Goal: Task Accomplishment & Management: Manage account settings

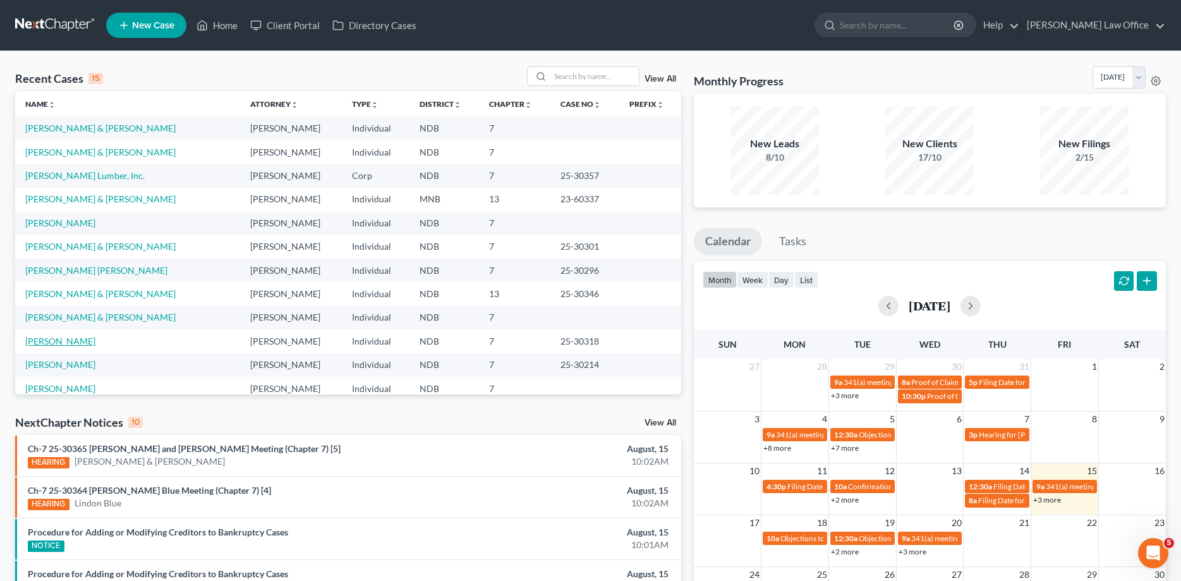
click at [63, 341] on link "Holliday, Bonnie" at bounding box center [60, 341] width 70 height 11
select select "6"
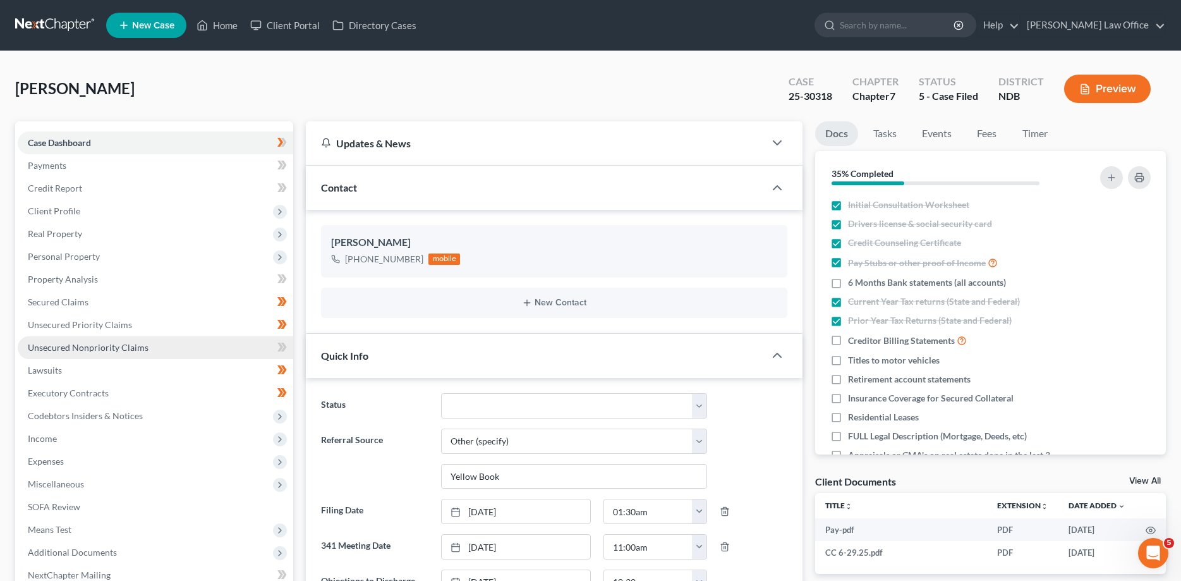
scroll to position [138, 0]
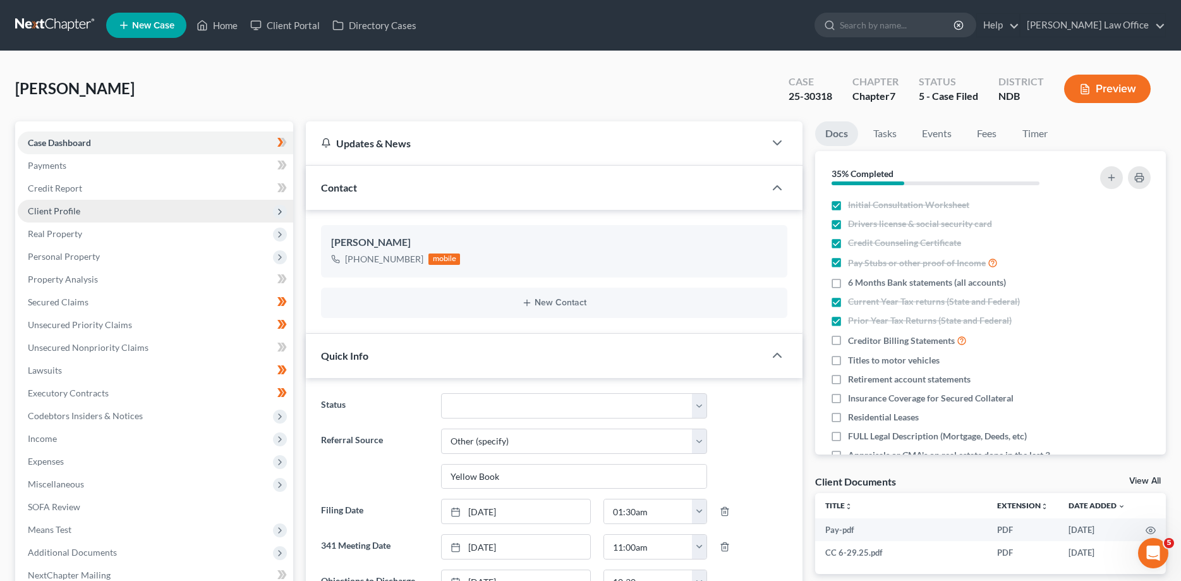
click at [44, 205] on span "Client Profile" at bounding box center [156, 211] width 276 height 23
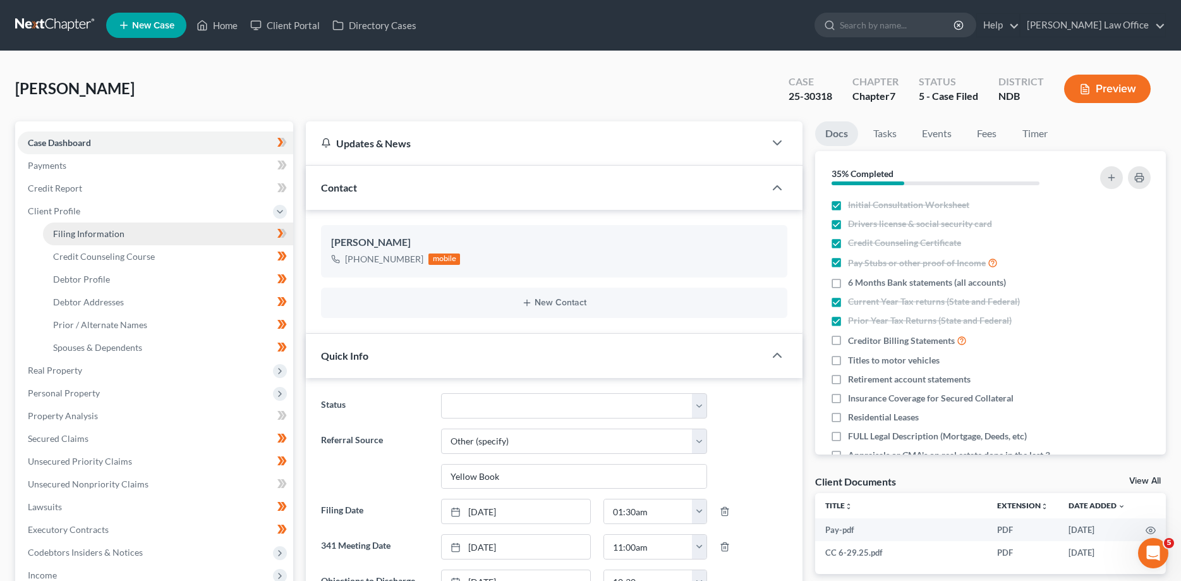
click at [73, 234] on span "Filing Information" at bounding box center [88, 233] width 71 height 11
select select "1"
select select "0"
select select "60"
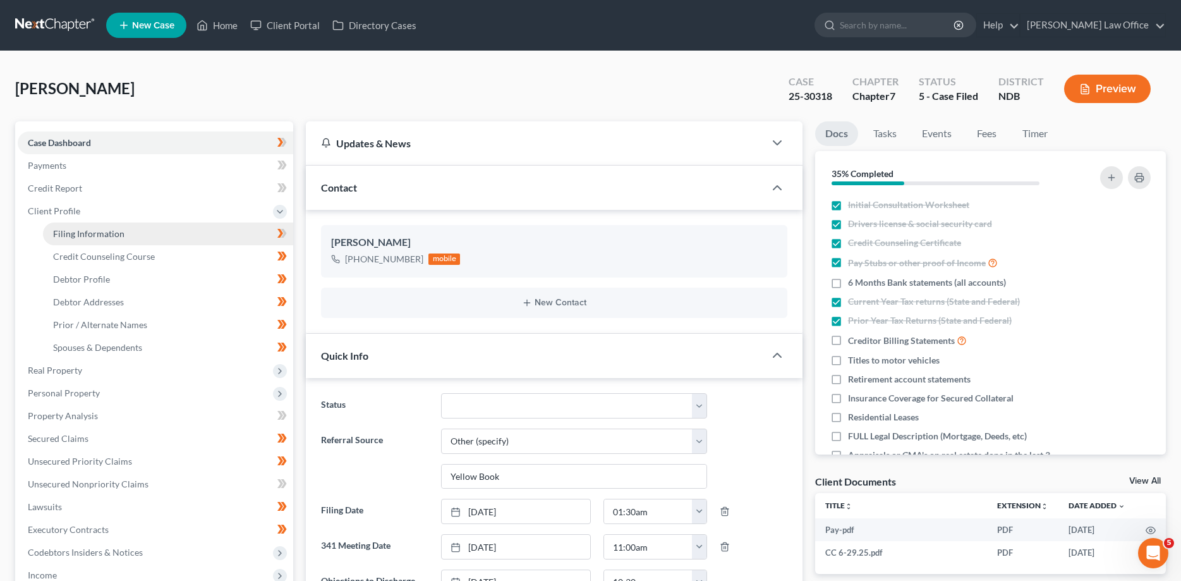
select select "29"
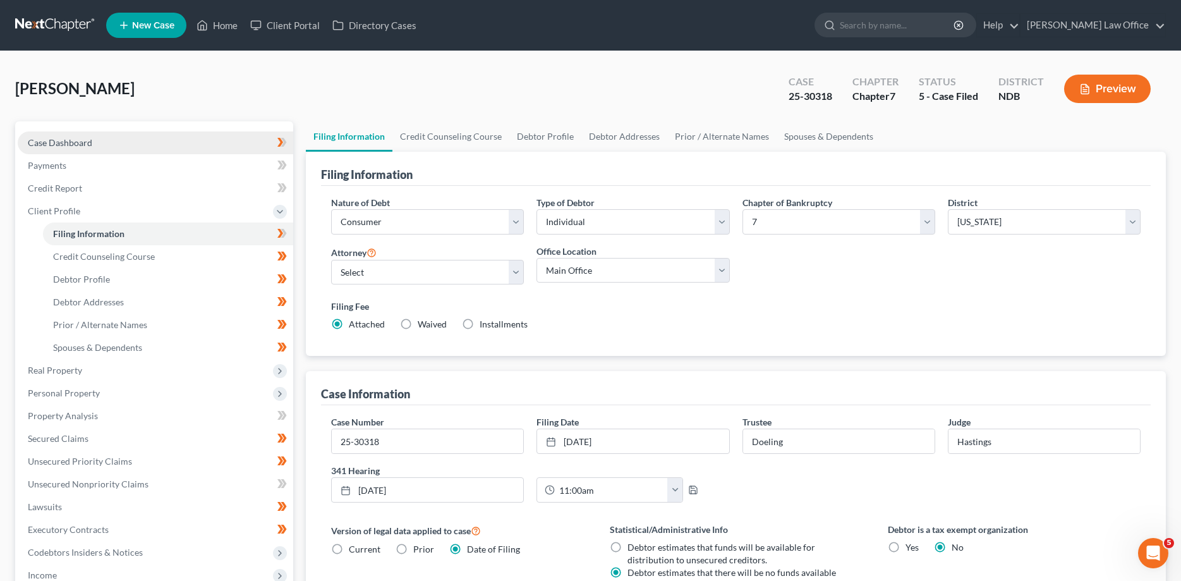
click at [75, 138] on span "Case Dashboard" at bounding box center [60, 142] width 64 height 11
select select "6"
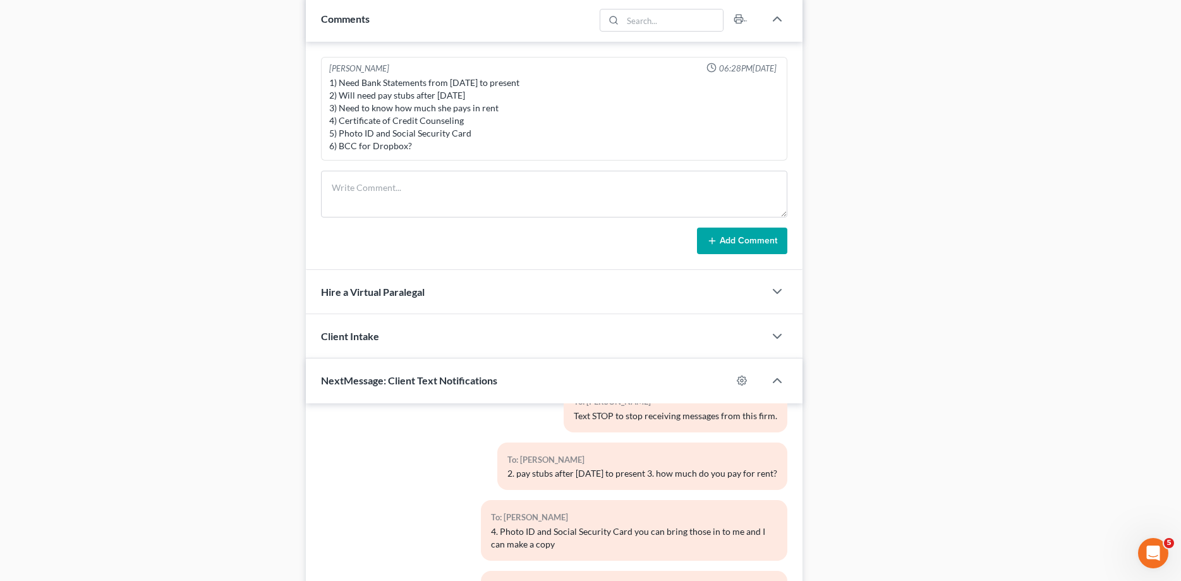
scroll to position [991, 0]
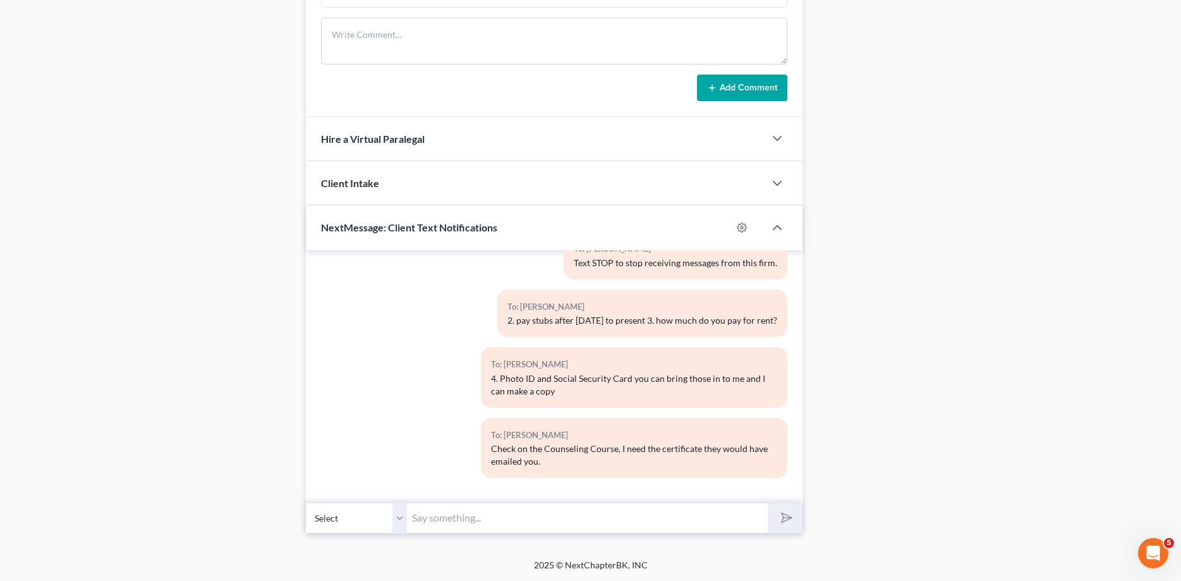
drag, startPoint x: 484, startPoint y: 519, endPoint x: 494, endPoint y: 519, distance: 9.5
click at [485, 520] on input "text" at bounding box center [587, 517] width 360 height 31
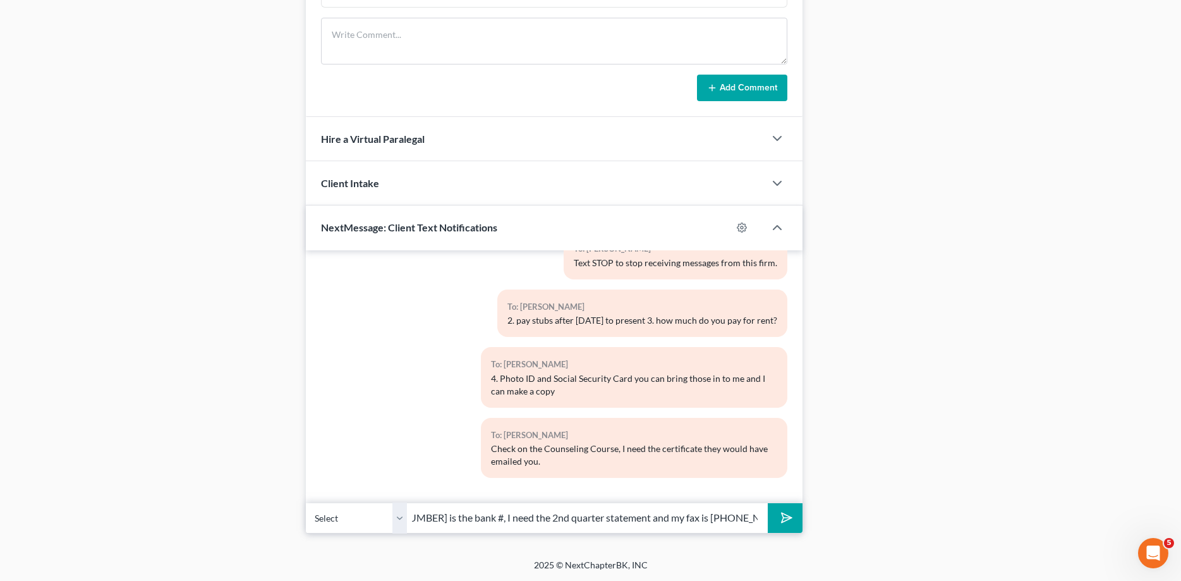
type input "701-772-2690 is the bank #, I need the 2nd quarter statement and my fax is 701-…"
click at [768, 503] on button "submit" at bounding box center [785, 518] width 35 height 30
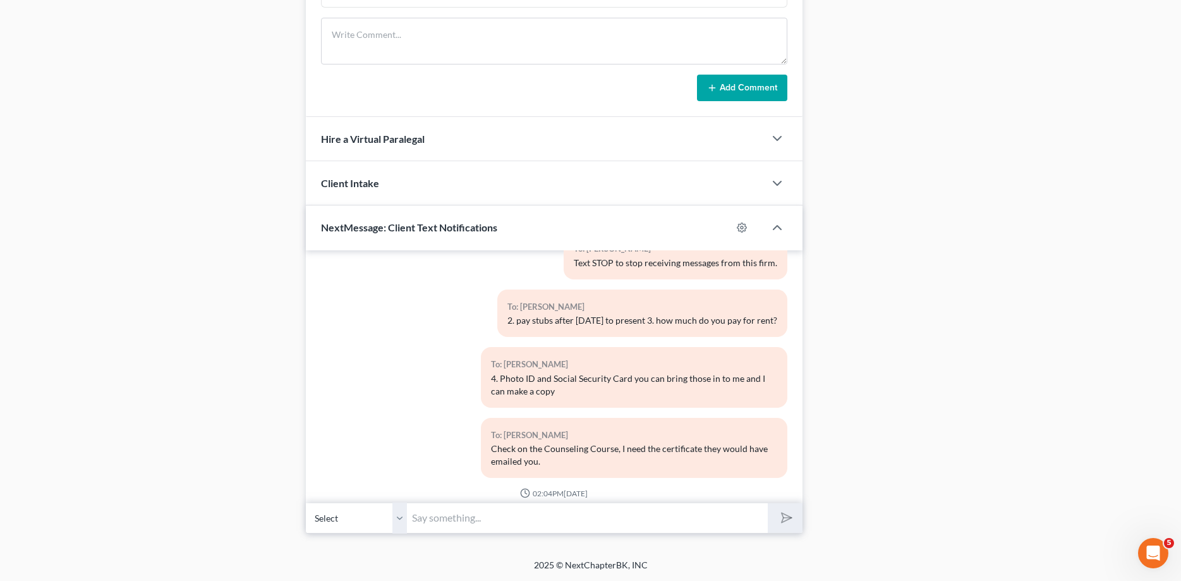
scroll to position [229, 0]
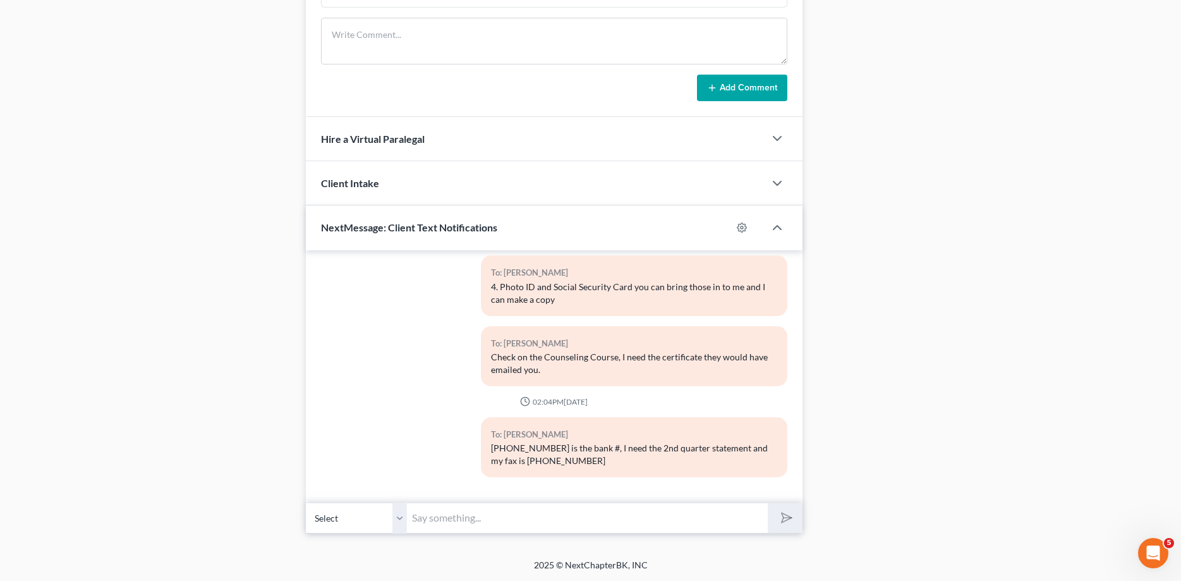
click at [506, 522] on input "text" at bounding box center [587, 517] width 360 height 31
type input "no wrong fax the correct is 701-775-9101"
click at [768, 503] on button "submit" at bounding box center [785, 518] width 35 height 30
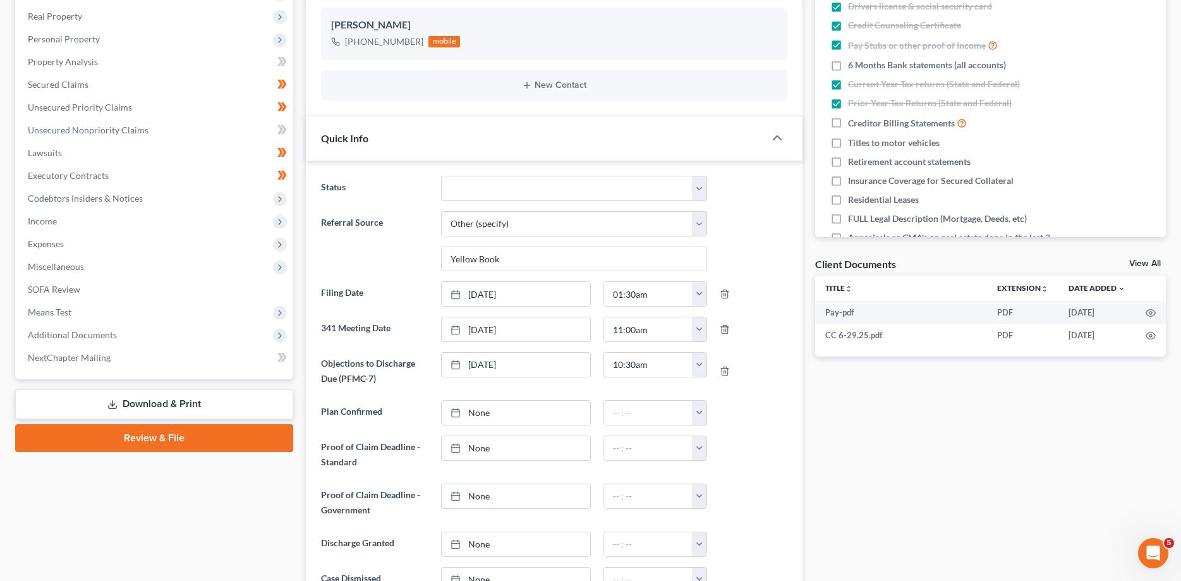
scroll to position [0, 0]
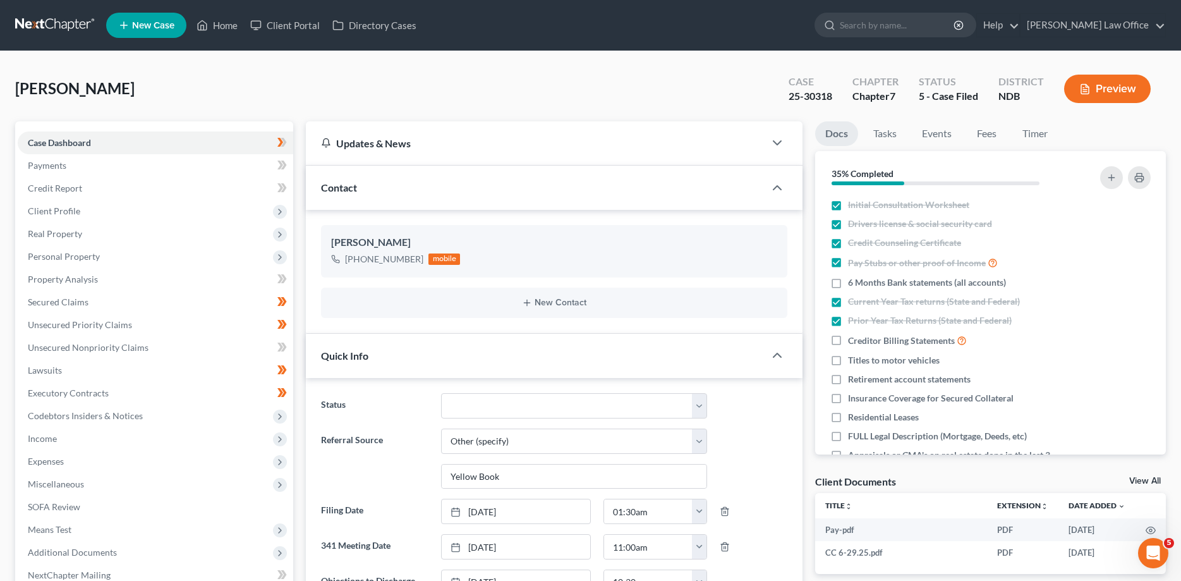
click at [52, 21] on link at bounding box center [55, 25] width 81 height 23
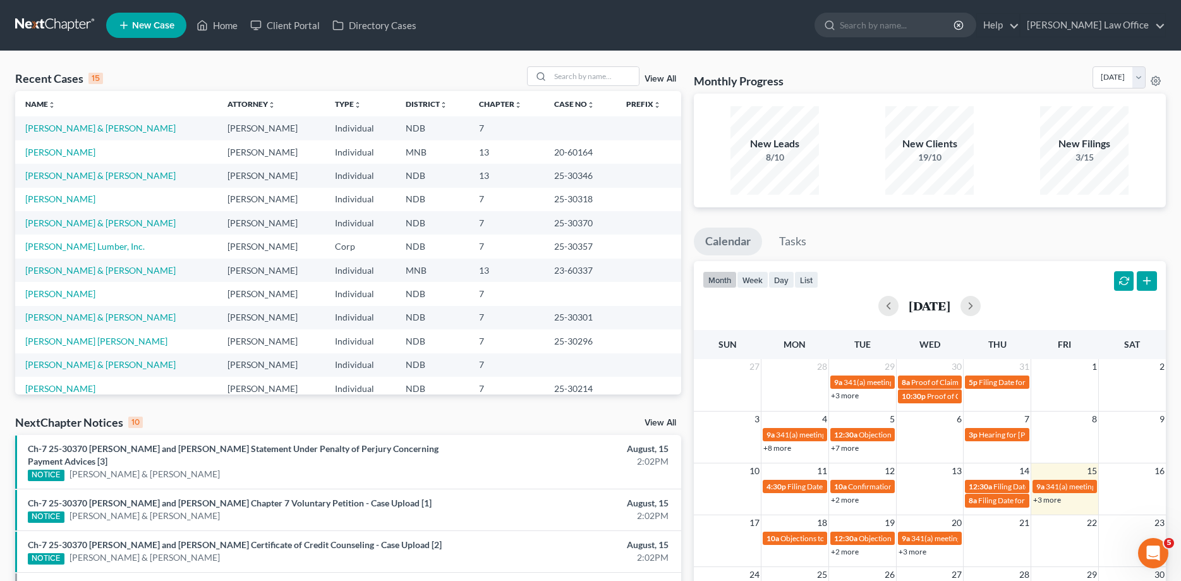
scroll to position [87, 0]
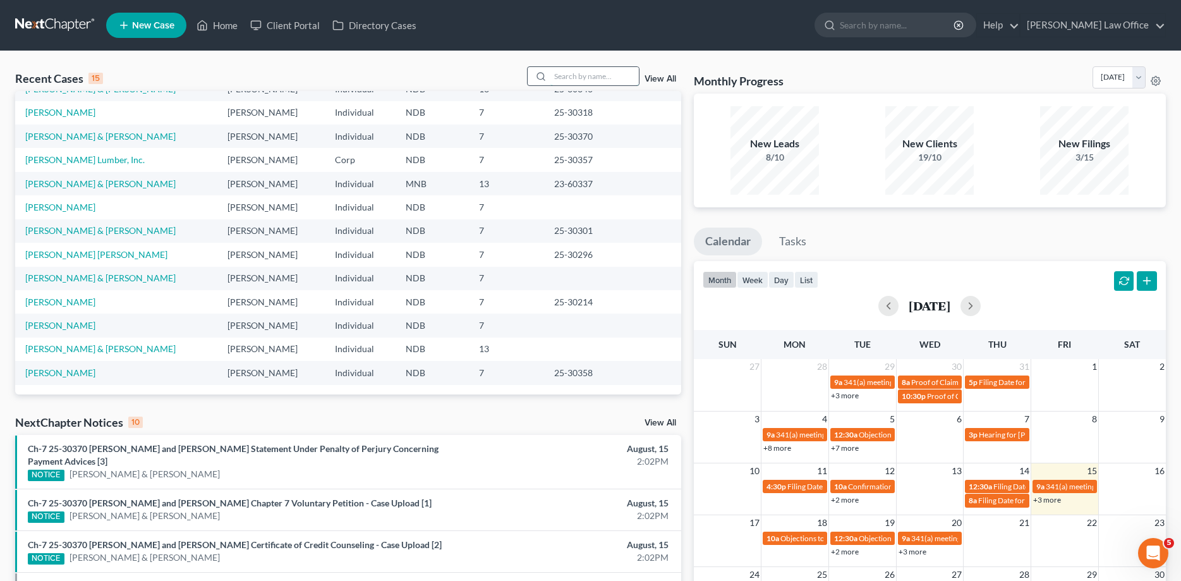
click at [568, 78] on input "search" at bounding box center [594, 76] width 88 height 18
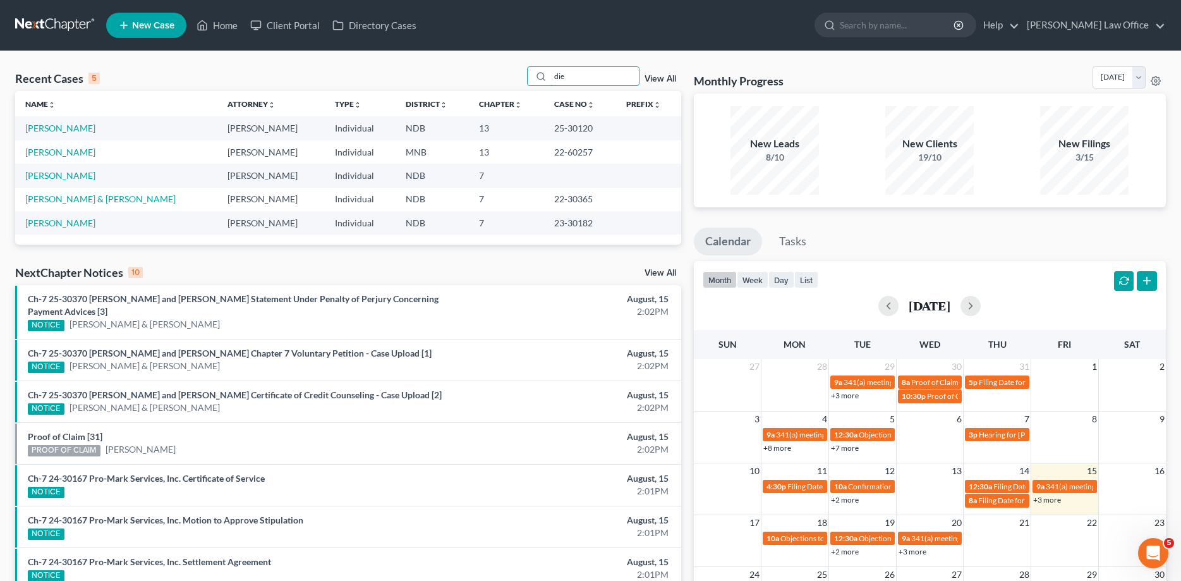
scroll to position [0, 0]
type input "die"
click at [54, 154] on link "Dietrich, Clinton" at bounding box center [60, 152] width 70 height 11
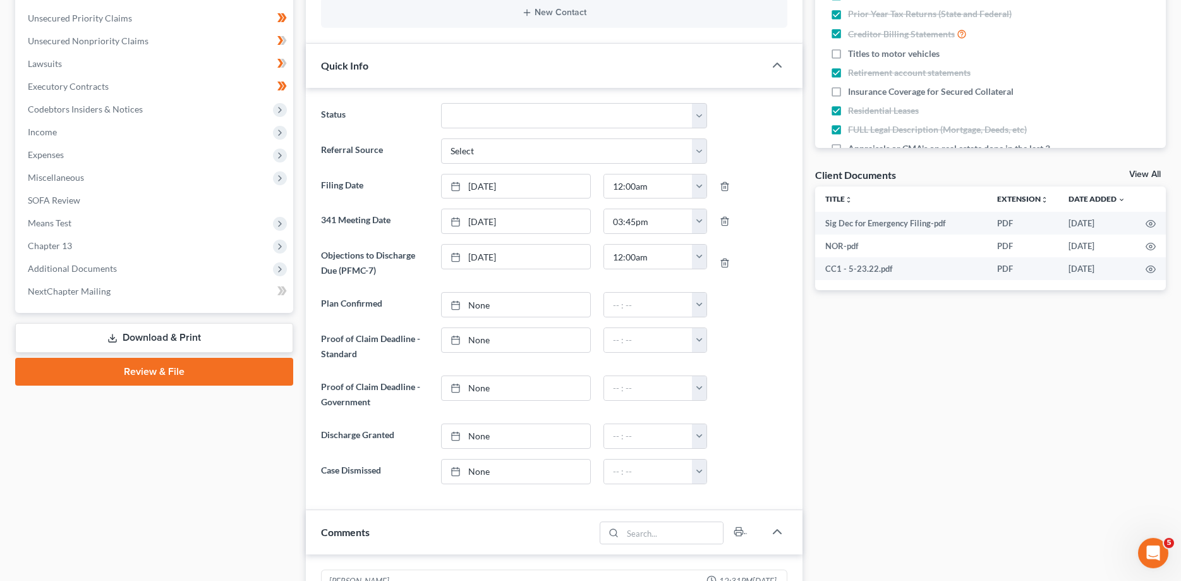
scroll to position [193, 0]
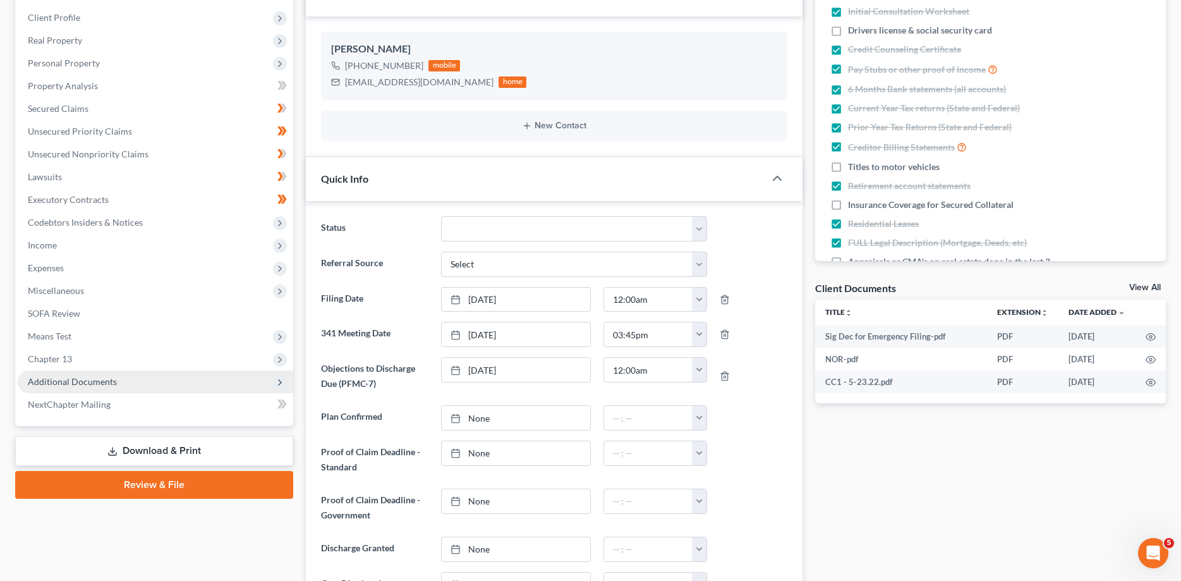
click at [61, 382] on span "Additional Documents" at bounding box center [72, 381] width 89 height 11
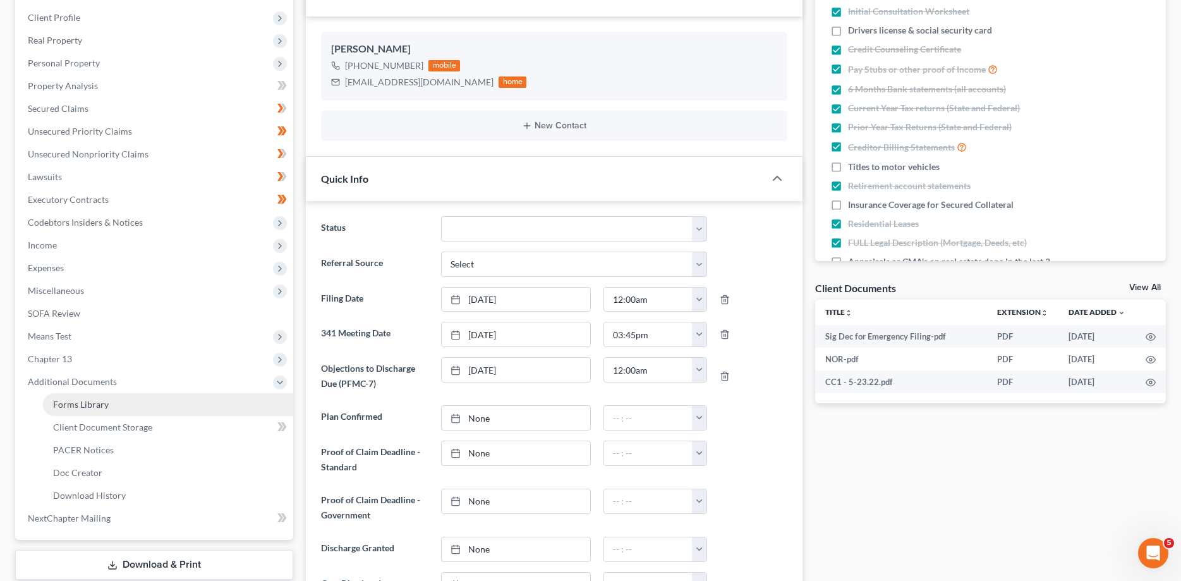
click at [63, 398] on link "Forms Library" at bounding box center [168, 404] width 250 height 23
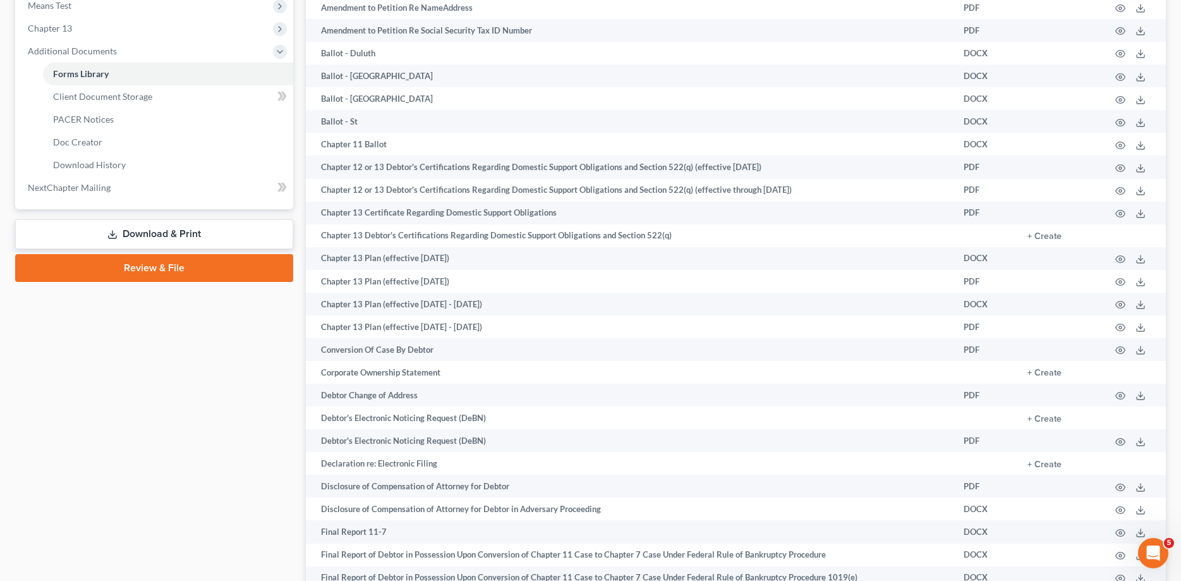
scroll to position [516, 0]
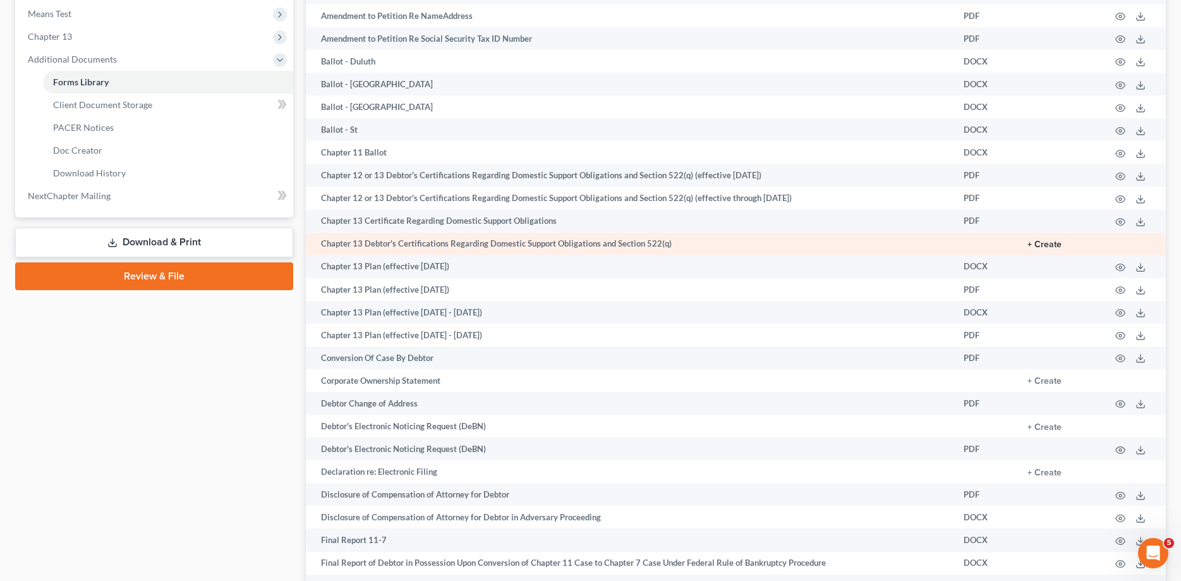
click at [1034, 245] on button "+ Create" at bounding box center [1045, 244] width 34 height 9
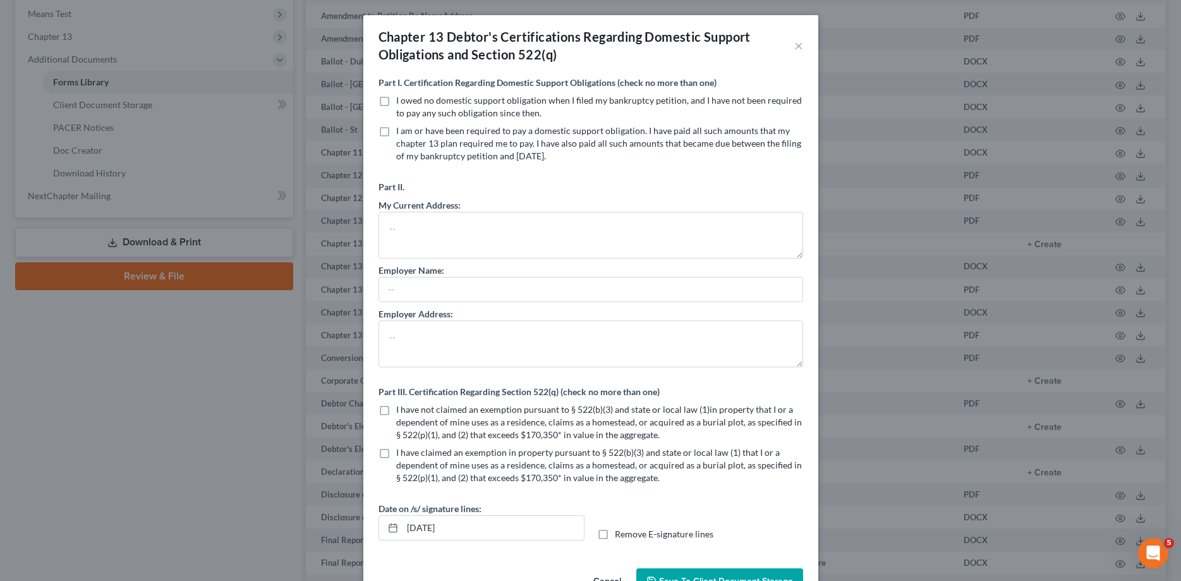
click at [396, 99] on label "I owed no domestic support obligation when I filed my bankruptcy petition, and …" at bounding box center [599, 106] width 407 height 25
click at [401, 99] on input "I owed no domestic support obligation when I filed my bankruptcy petition, and …" at bounding box center [405, 98] width 8 height 8
checkbox input "true"
click at [396, 411] on label "I have not claimed an exemption pursuant to § 522(b)(3) and state or local law …" at bounding box center [599, 422] width 407 height 38
click at [401, 411] on input "I have not claimed an exemption pursuant to § 522(b)(3) and state or local law …" at bounding box center [405, 407] width 8 height 8
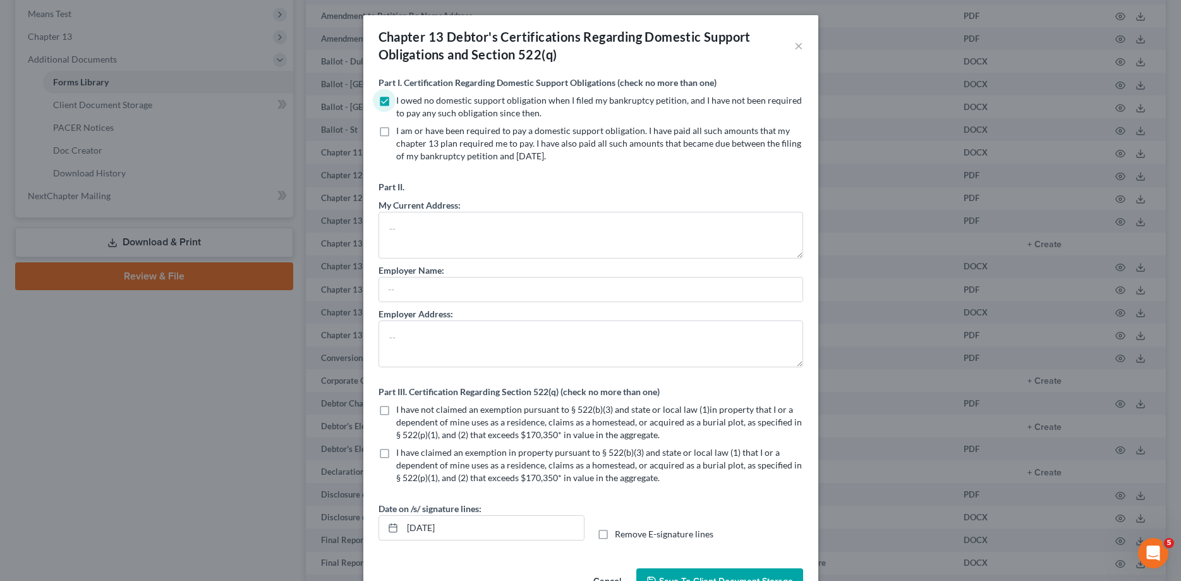
checkbox input "true"
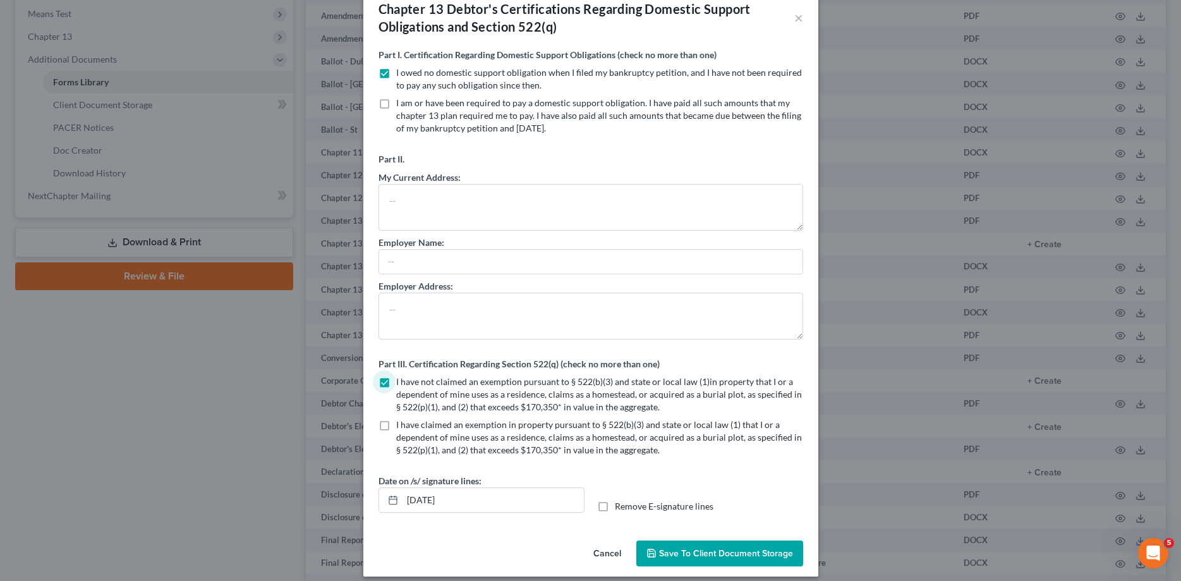
scroll to position [39, 0]
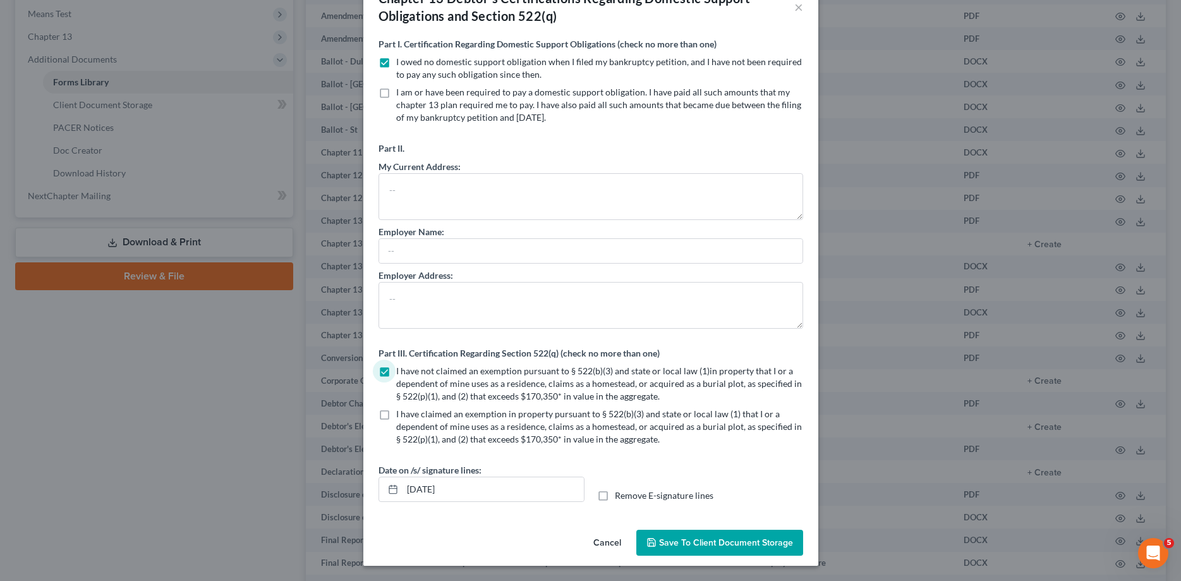
click at [615, 494] on label "Remove E-signature lines" at bounding box center [664, 495] width 99 height 13
click at [620, 494] on input "Remove E-signature lines" at bounding box center [624, 493] width 8 height 8
checkbox input "true"
click at [736, 543] on span "Save to Client Document Storage" at bounding box center [726, 542] width 134 height 11
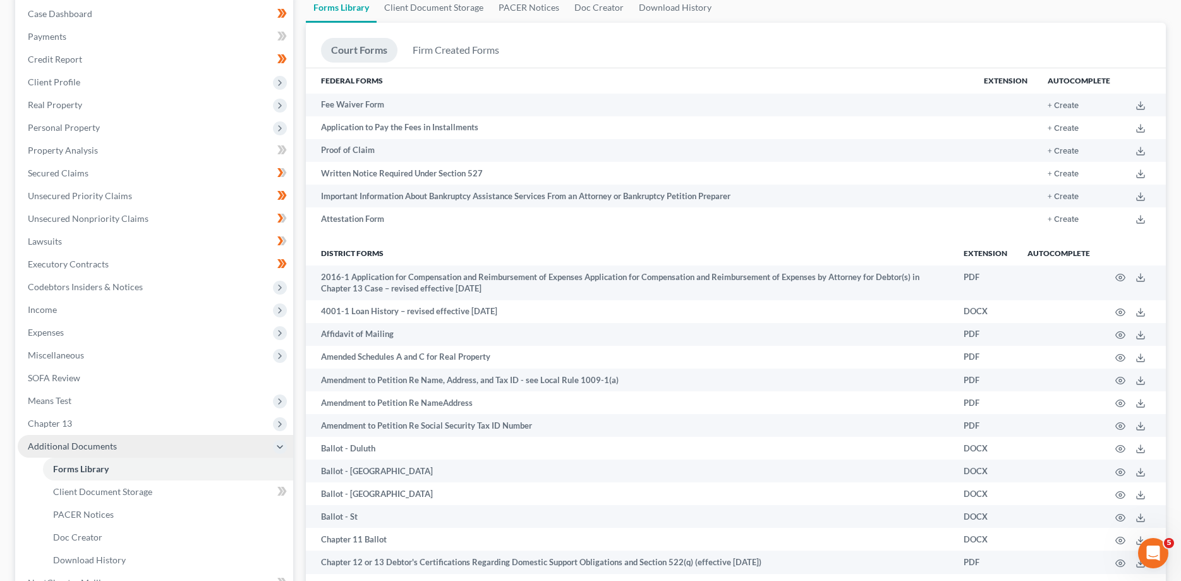
scroll to position [322, 0]
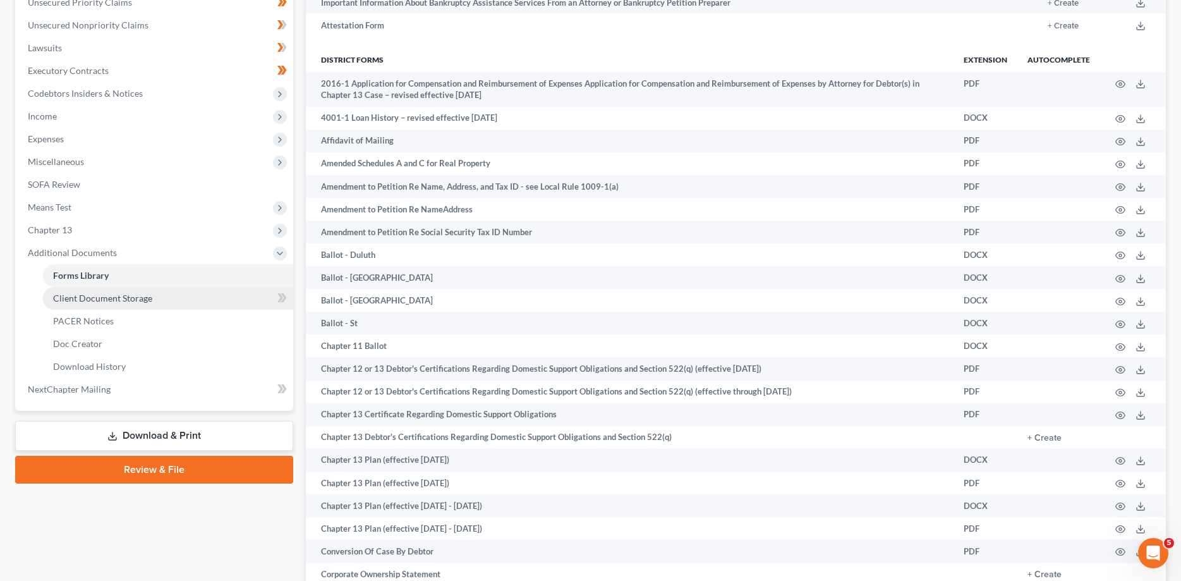
click at [93, 300] on span "Client Document Storage" at bounding box center [102, 298] width 99 height 11
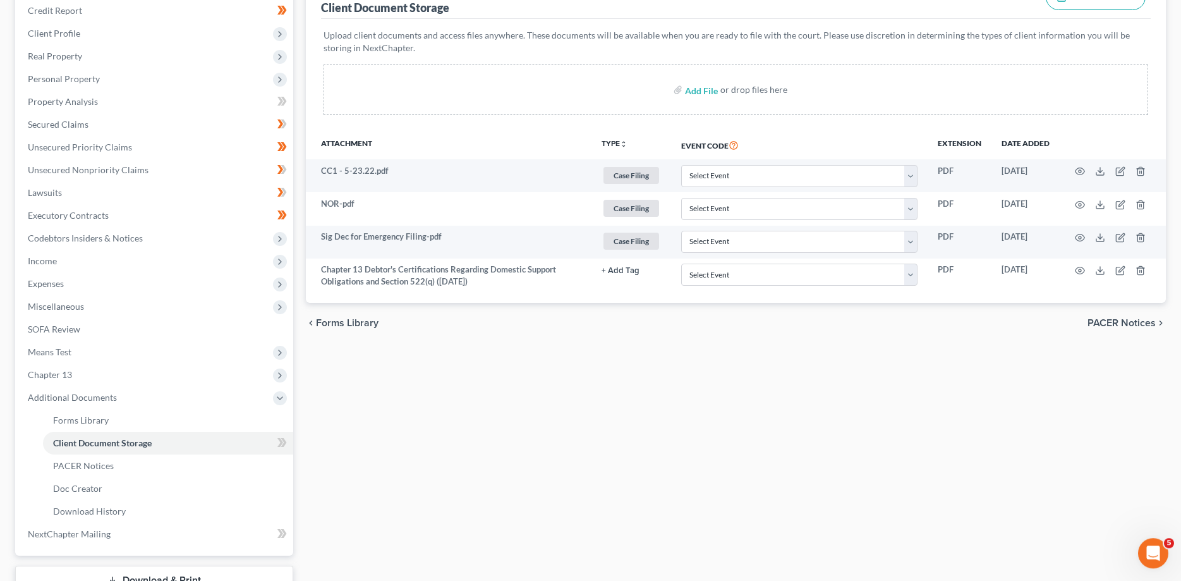
scroll to position [14, 0]
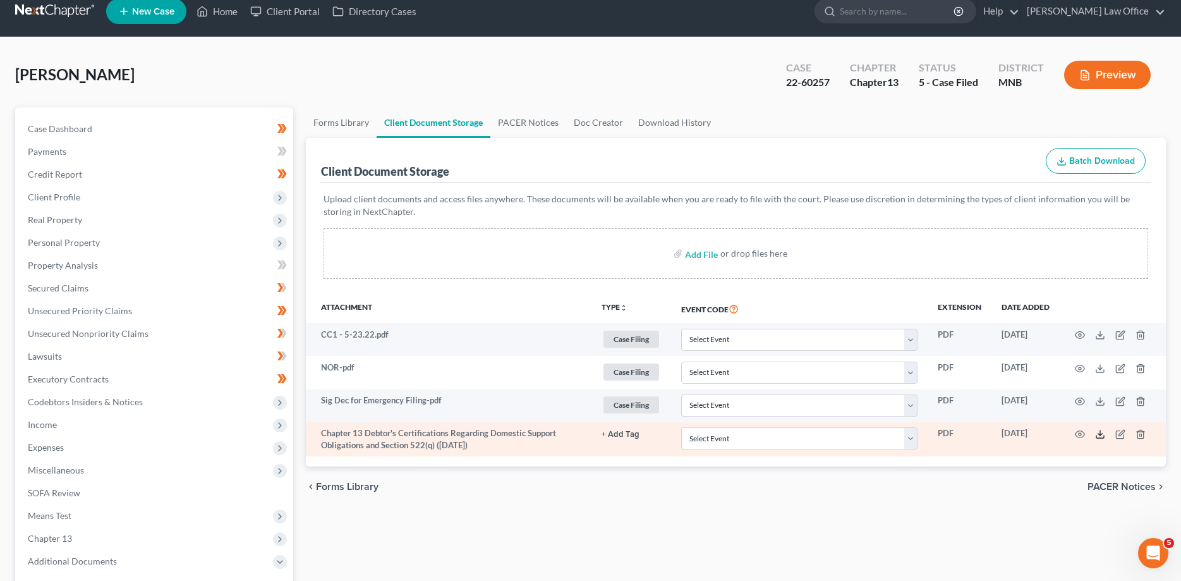
click at [1099, 434] on polyline at bounding box center [1100, 435] width 4 height 2
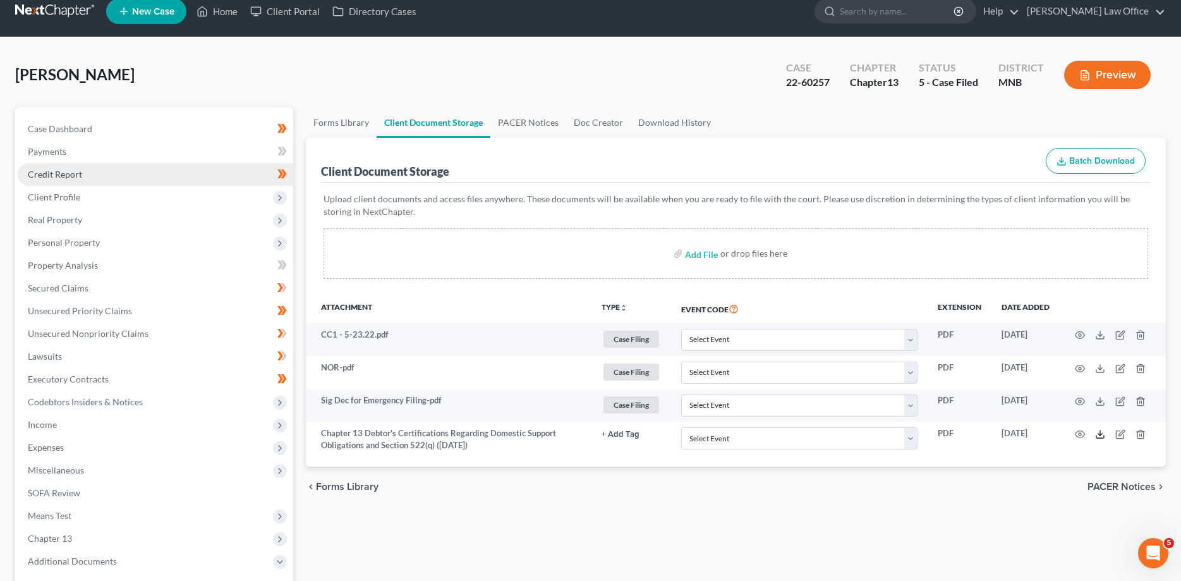
scroll to position [0, 0]
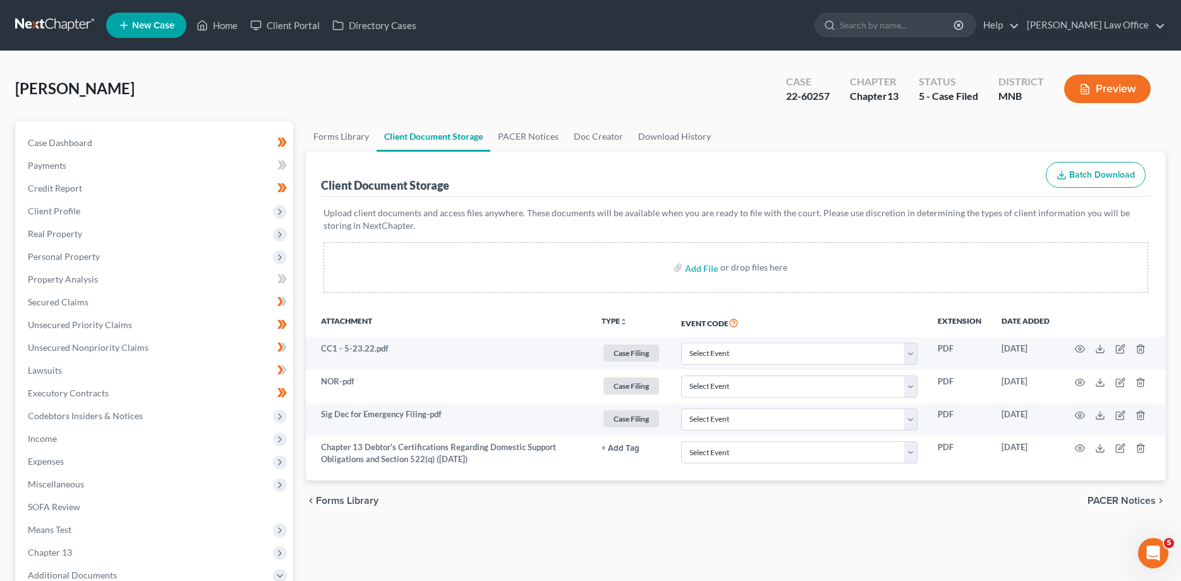
click at [58, 22] on link at bounding box center [55, 25] width 81 height 23
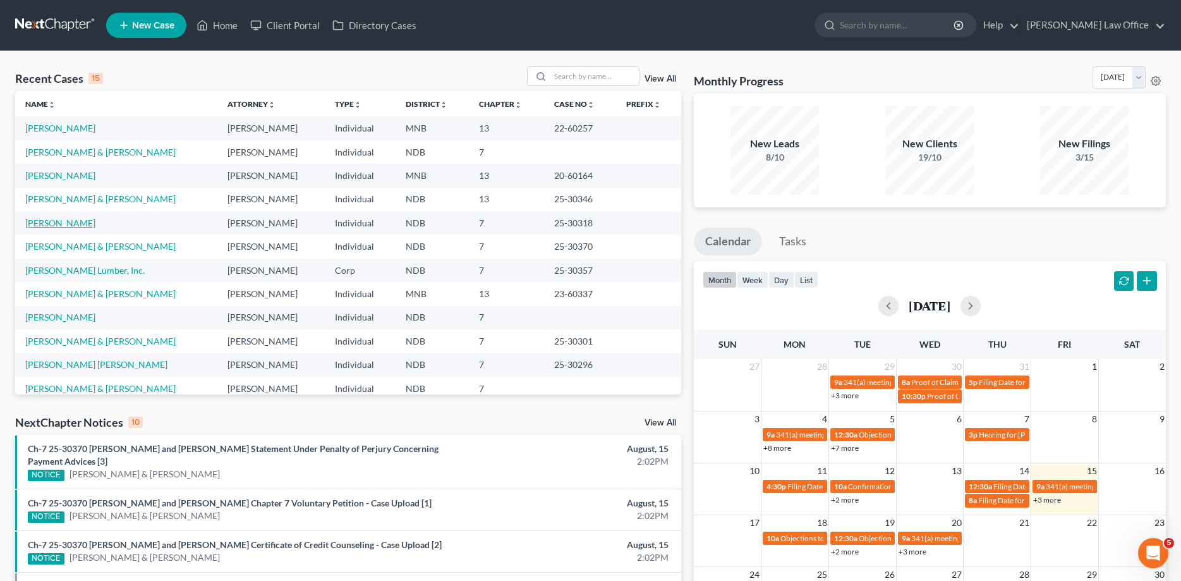
click at [46, 222] on link "Holliday, Bonnie" at bounding box center [60, 222] width 70 height 11
select select "6"
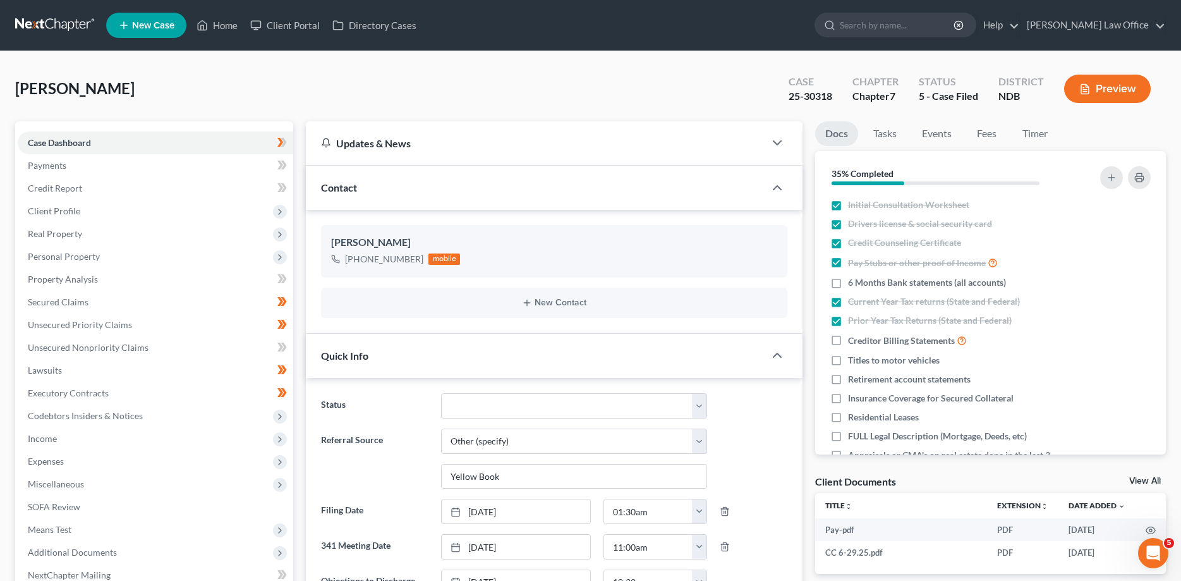
scroll to position [287, 0]
click at [71, 250] on span "Personal Property" at bounding box center [156, 256] width 276 height 23
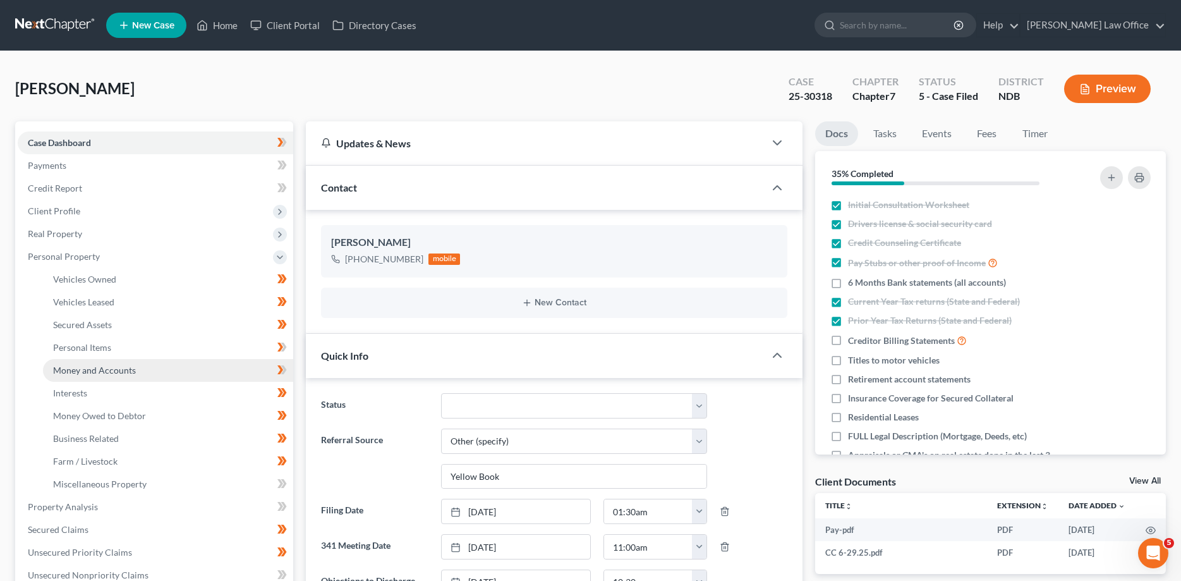
click at [80, 368] on span "Money and Accounts" at bounding box center [94, 370] width 83 height 11
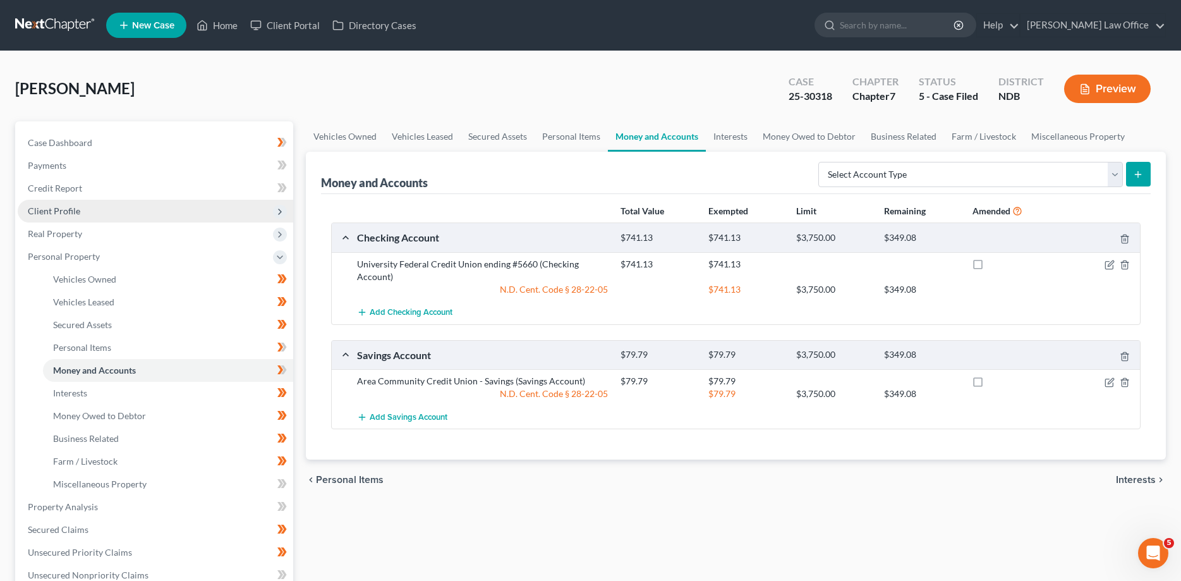
click at [57, 211] on span "Client Profile" at bounding box center [54, 210] width 52 height 11
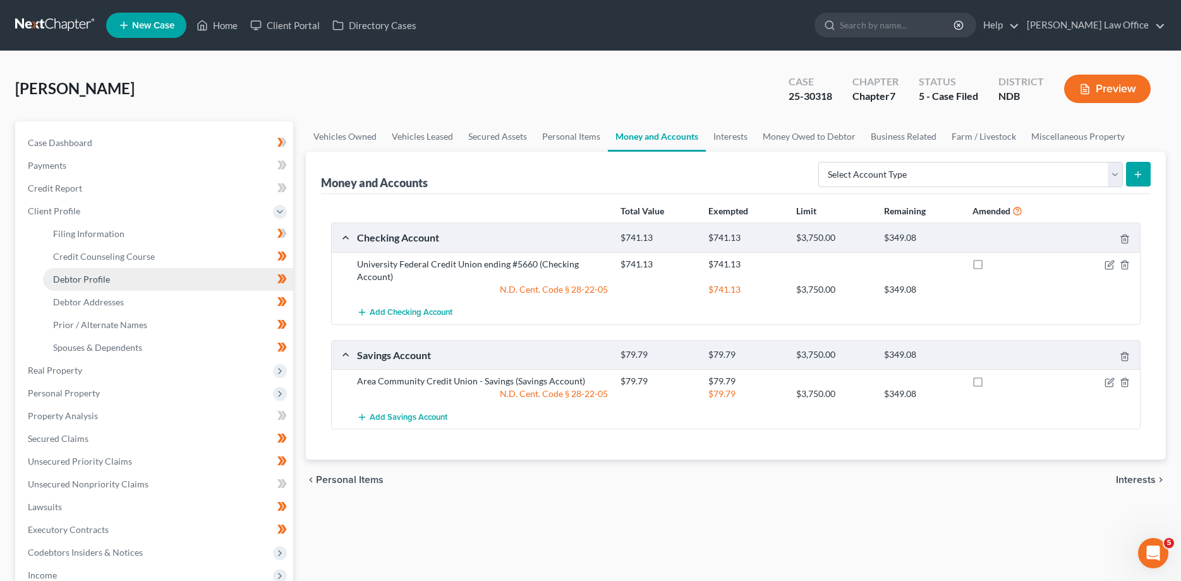
click at [84, 276] on span "Debtor Profile" at bounding box center [81, 279] width 57 height 11
select select "3"
select select "0"
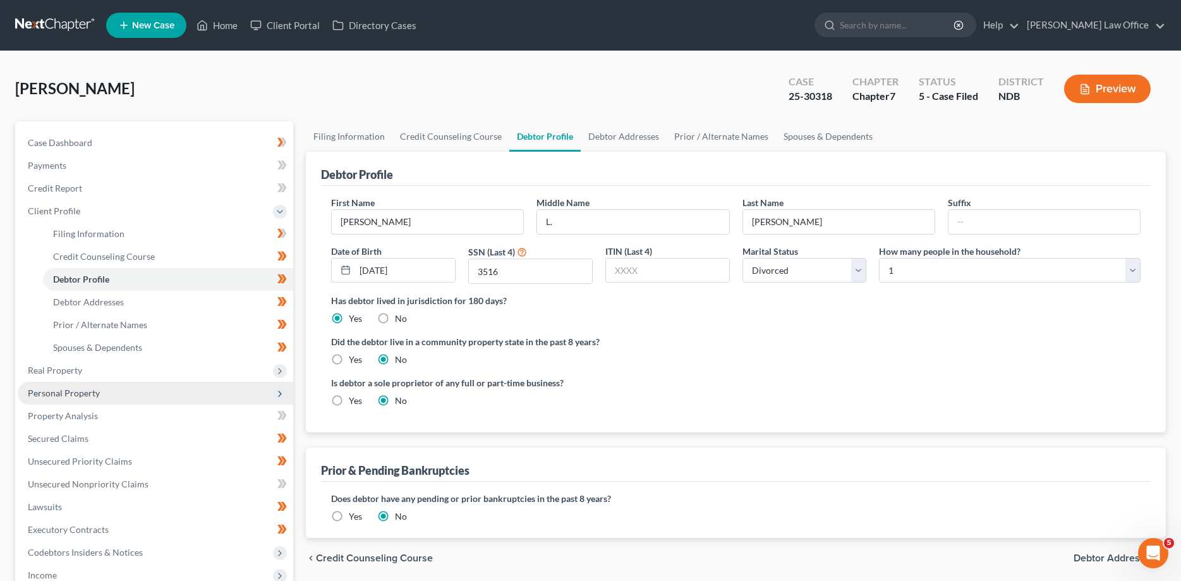
click at [70, 390] on span "Personal Property" at bounding box center [64, 392] width 72 height 11
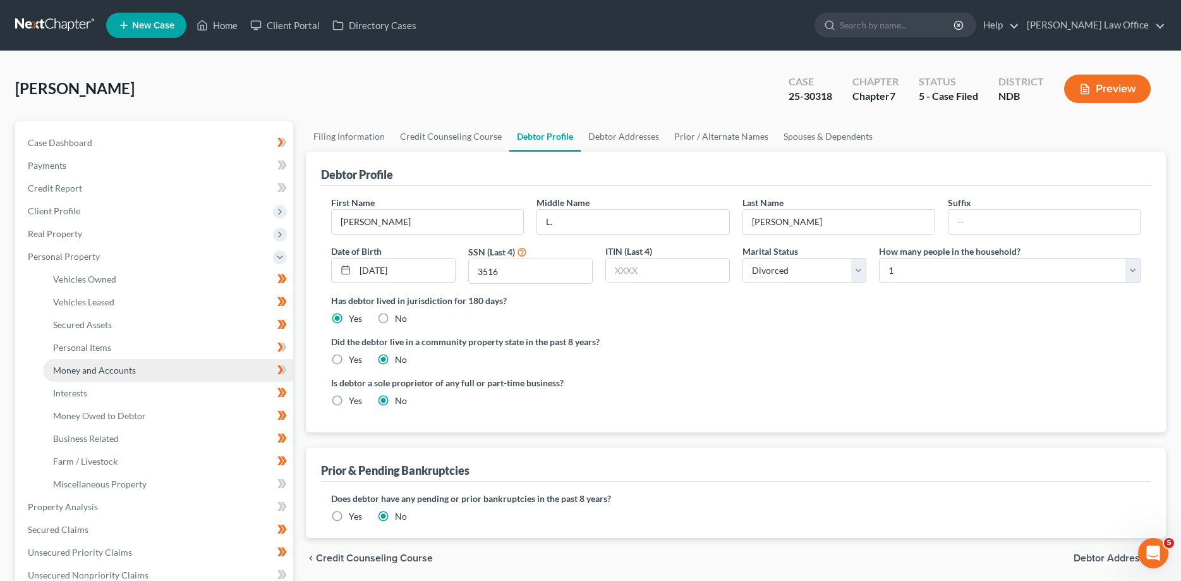
click at [72, 372] on span "Money and Accounts" at bounding box center [94, 370] width 83 height 11
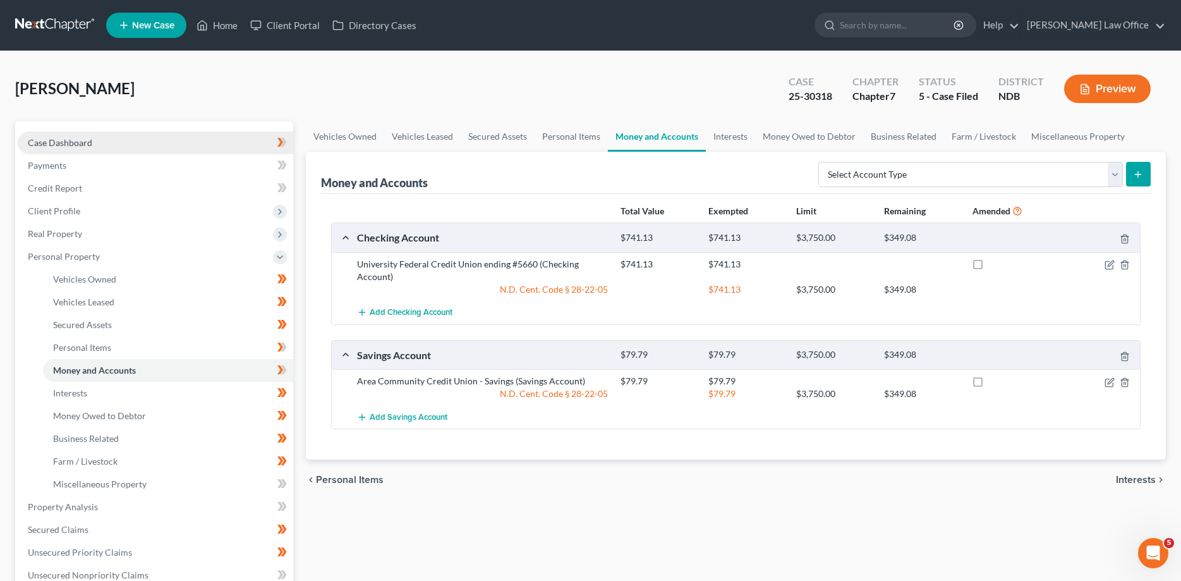
click at [61, 145] on span "Case Dashboard" at bounding box center [60, 142] width 64 height 11
select select "6"
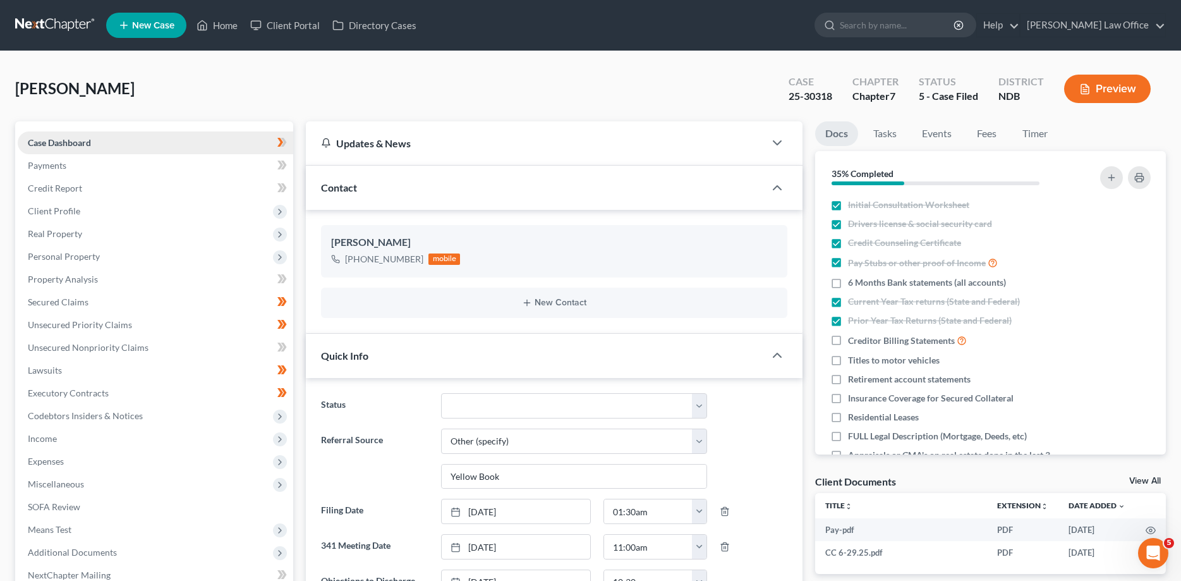
scroll to position [287, 0]
click at [61, 259] on span "Personal Property" at bounding box center [64, 256] width 72 height 11
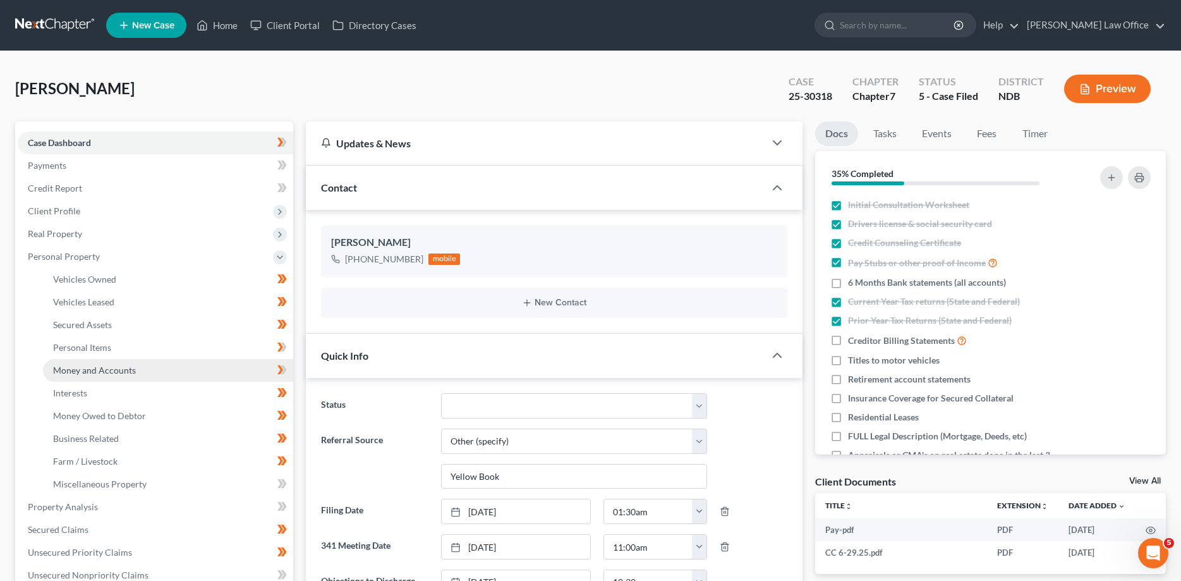
click at [76, 369] on span "Money and Accounts" at bounding box center [94, 370] width 83 height 11
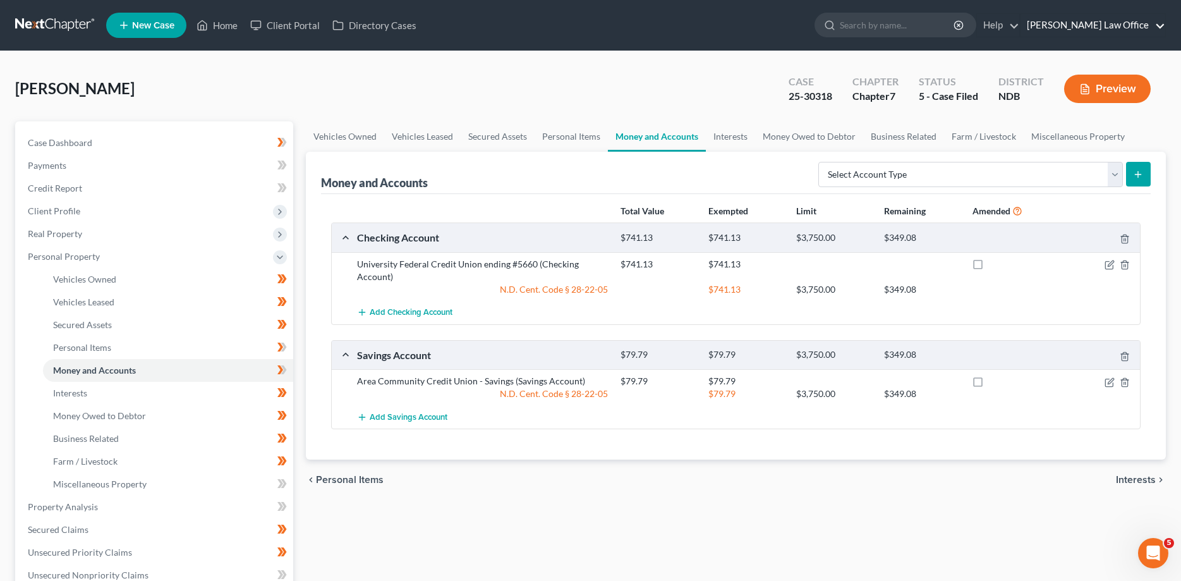
click at [1112, 29] on link "Bulie Diaz Law Office" at bounding box center [1093, 25] width 145 height 23
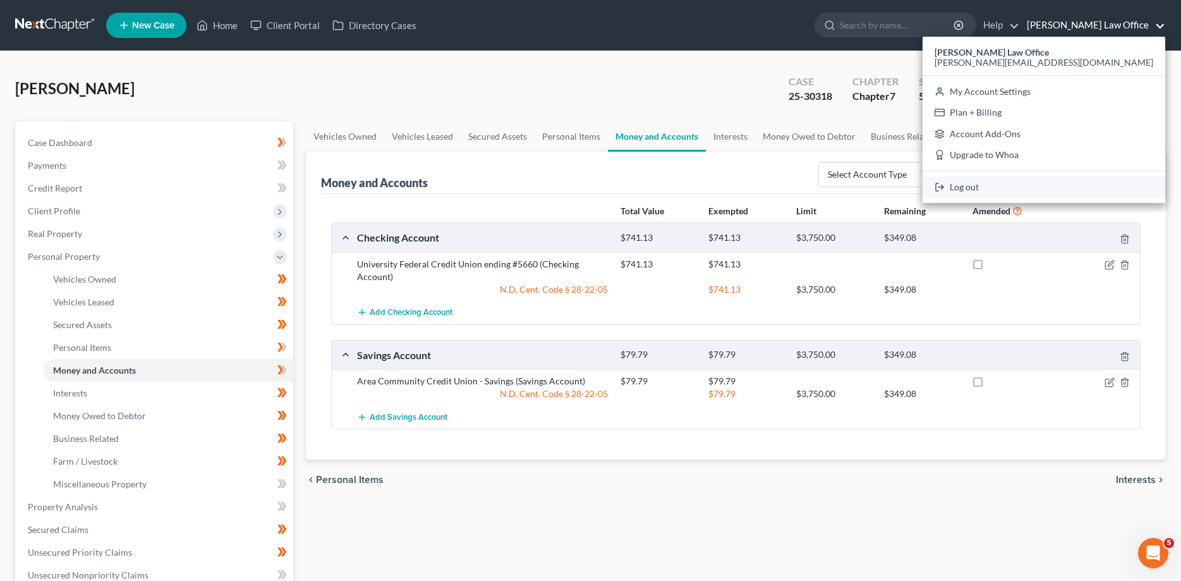
click at [1086, 185] on link "Log out" at bounding box center [1044, 186] width 243 height 21
